Goal: Information Seeking & Learning: Learn about a topic

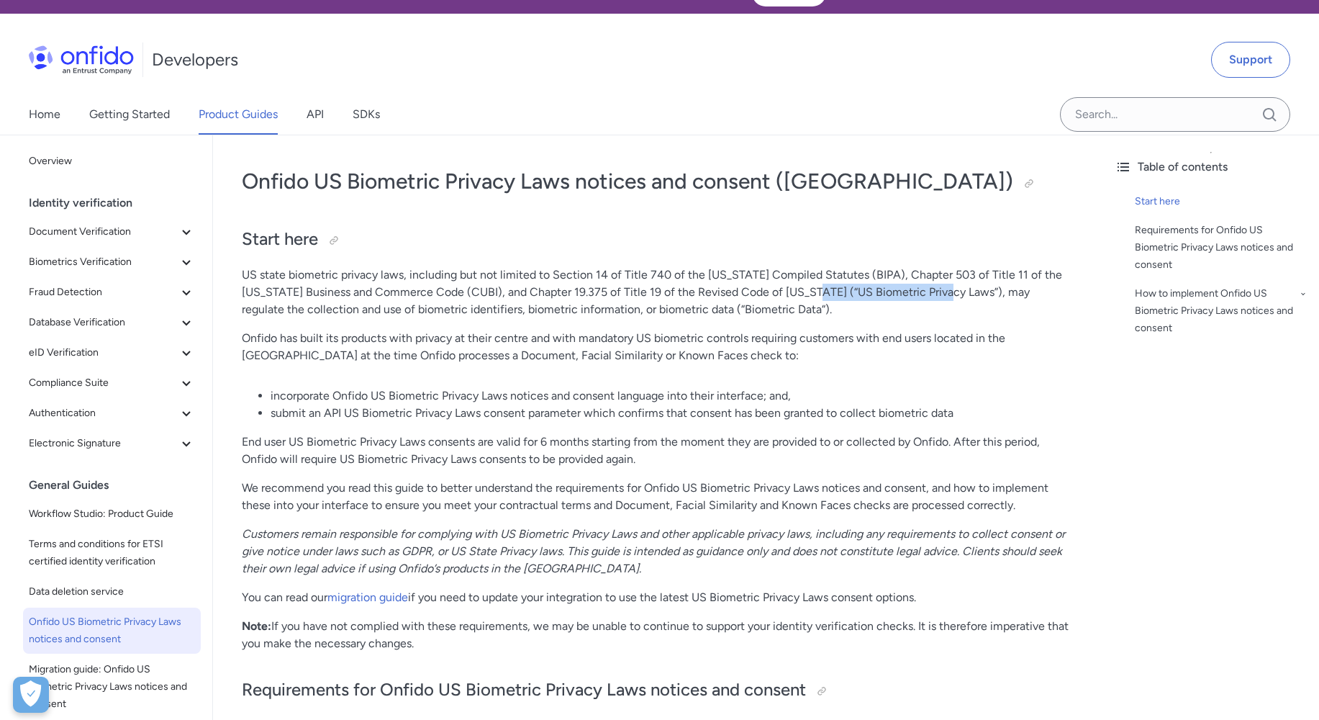
scroll to position [23, 0]
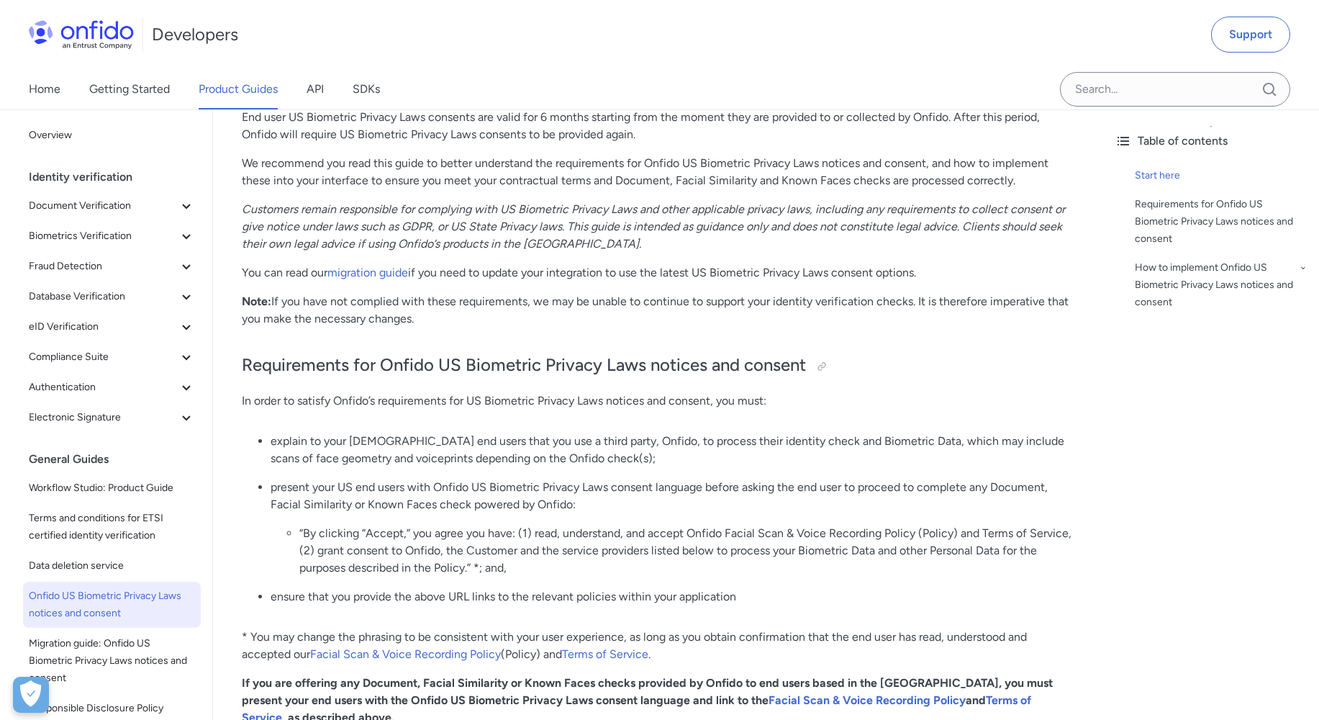
scroll to position [361, 0]
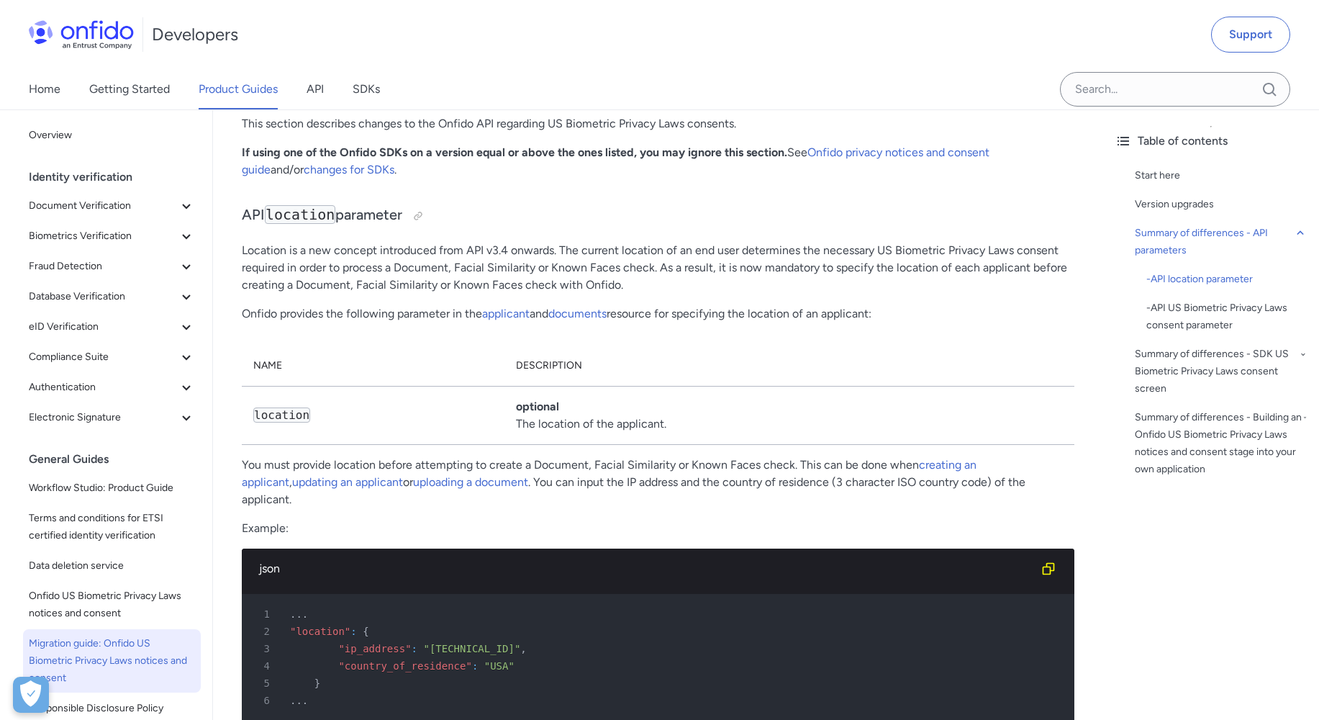
scroll to position [870, 0]
